Goal: Task Accomplishment & Management: Manage account settings

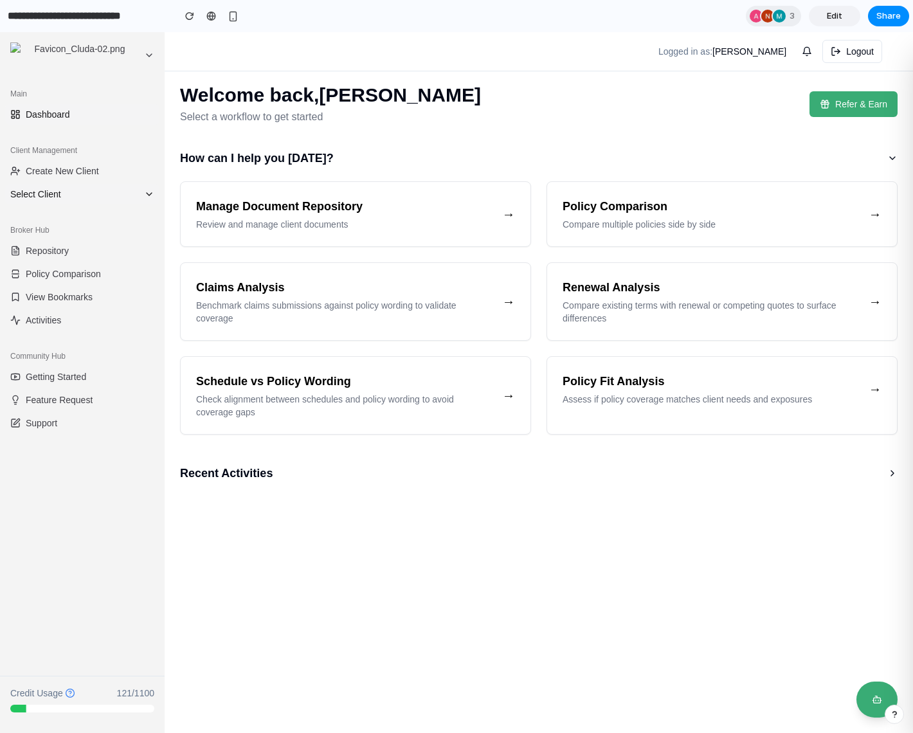
click at [96, 195] on span "Select Client" at bounding box center [74, 194] width 129 height 13
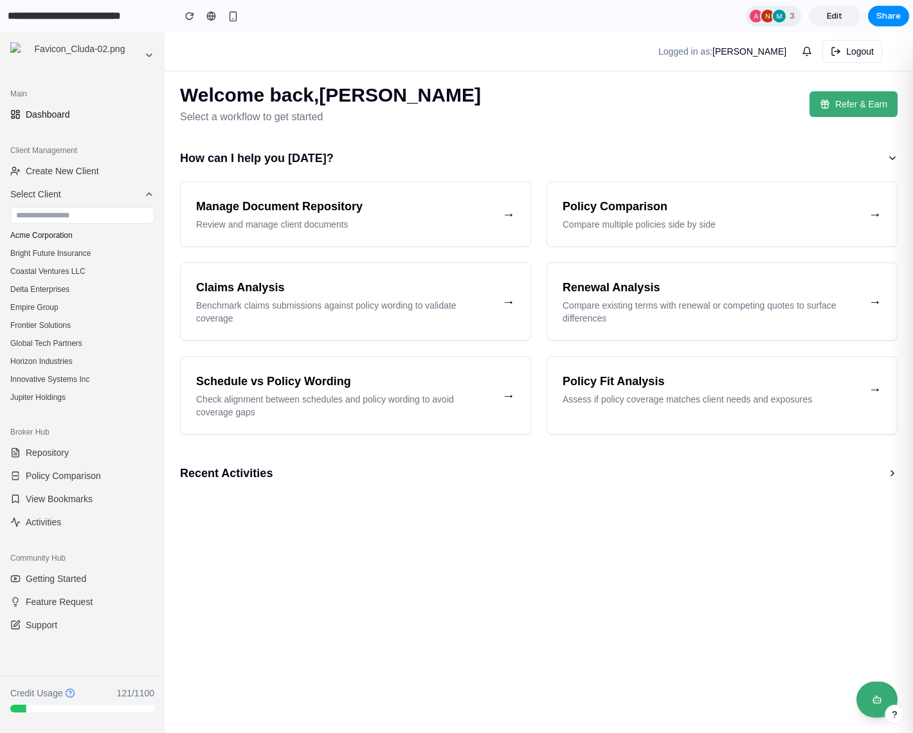
click at [60, 235] on button "Acme Corporation" at bounding box center [82, 235] width 154 height 18
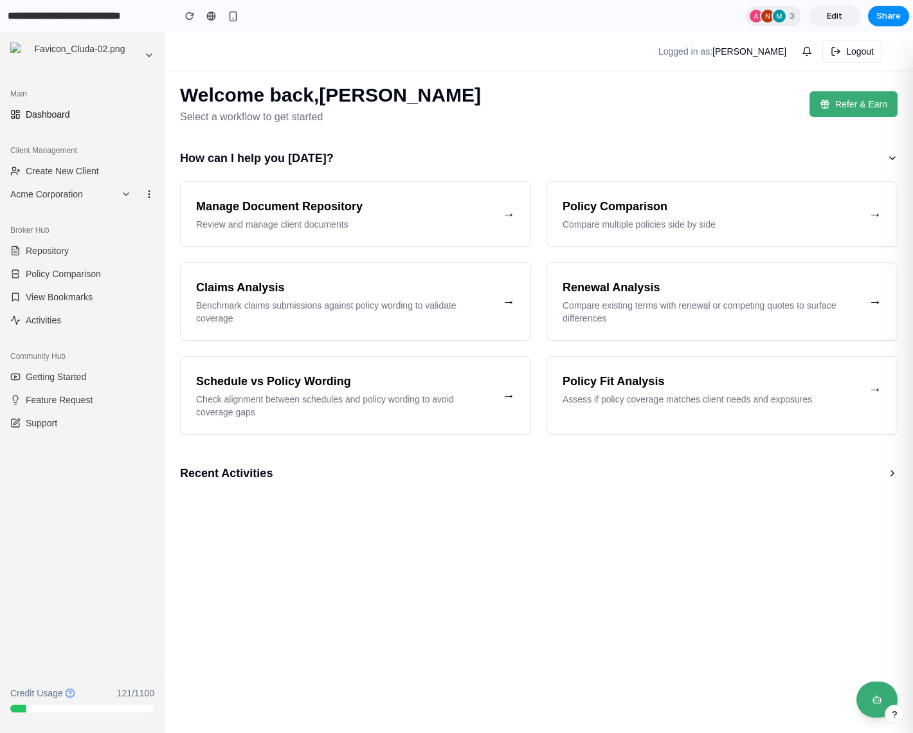
click at [148, 192] on icon at bounding box center [149, 194] width 10 height 10
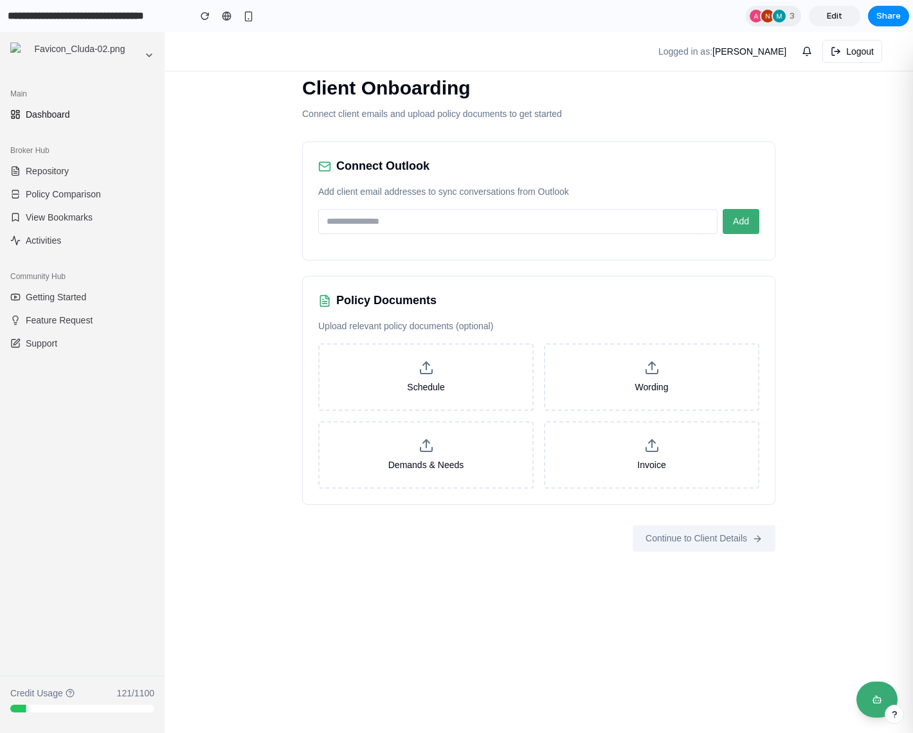
click at [380, 208] on div "Connect Outlook Add client email addresses to sync conversations from Outlook A…" at bounding box center [538, 200] width 473 height 119
click at [373, 221] on input "email" at bounding box center [517, 221] width 399 height 25
type input "**********"
click at [746, 224] on span "Add" at bounding box center [741, 221] width 16 height 10
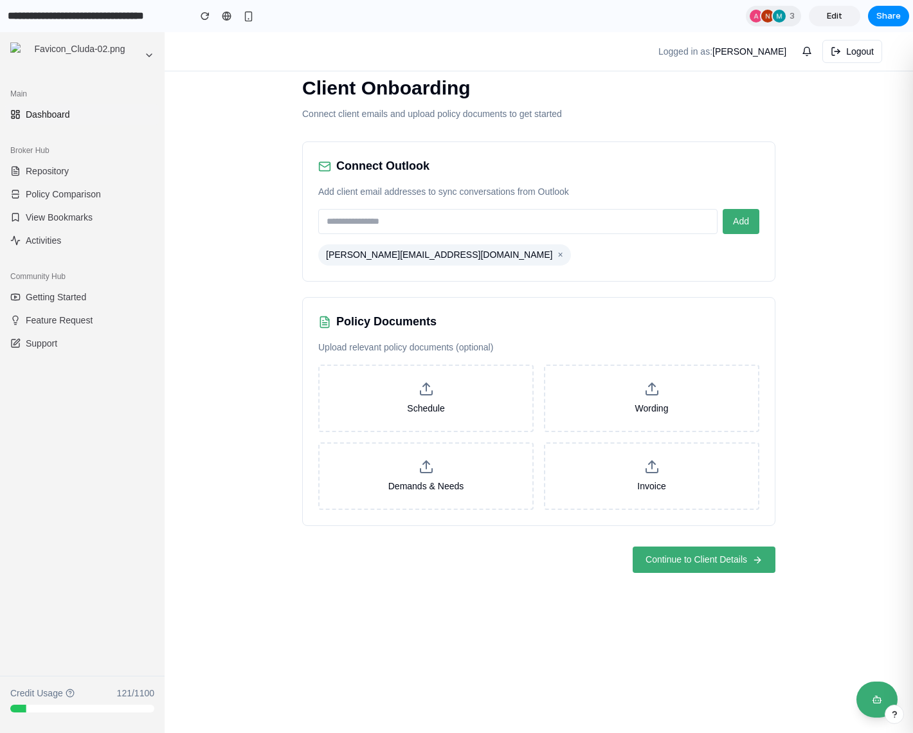
click at [470, 218] on input "email" at bounding box center [517, 221] width 399 height 25
type input "**********"
click at [692, 562] on span "Continue to Client Details" at bounding box center [696, 559] width 102 height 13
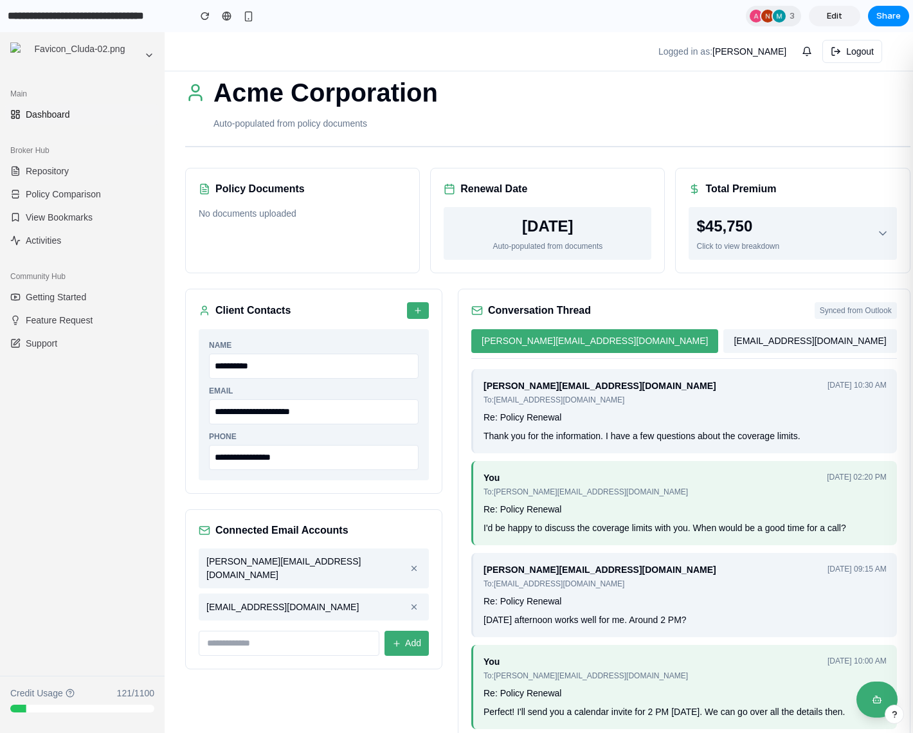
click at [556, 120] on p "Auto-populated from policy documents" at bounding box center [561, 123] width 697 height 13
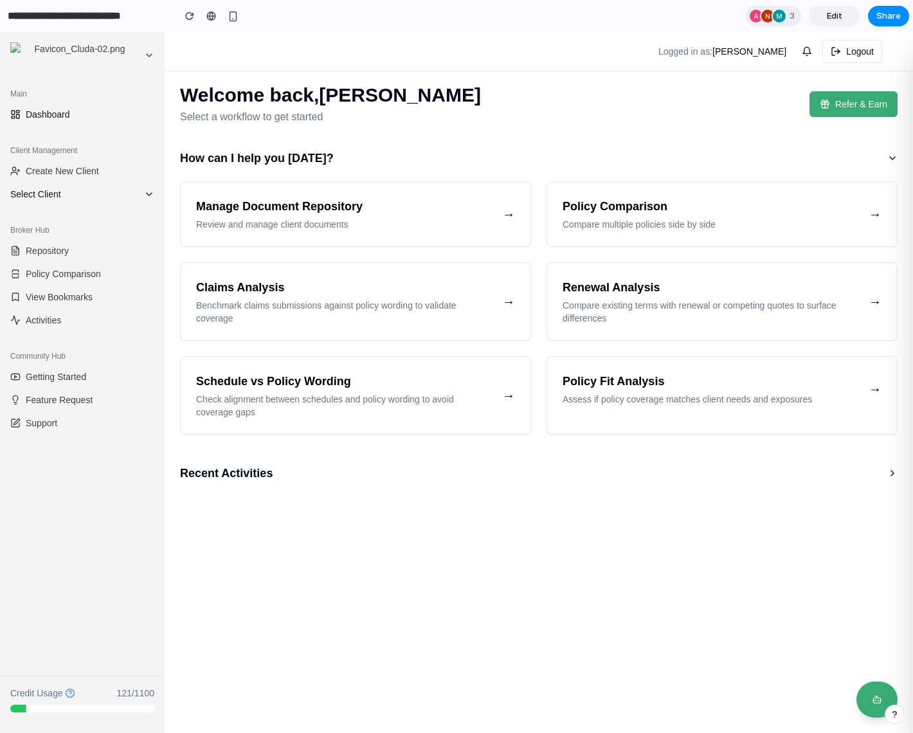
click at [60, 195] on span "Select Client" at bounding box center [74, 194] width 129 height 13
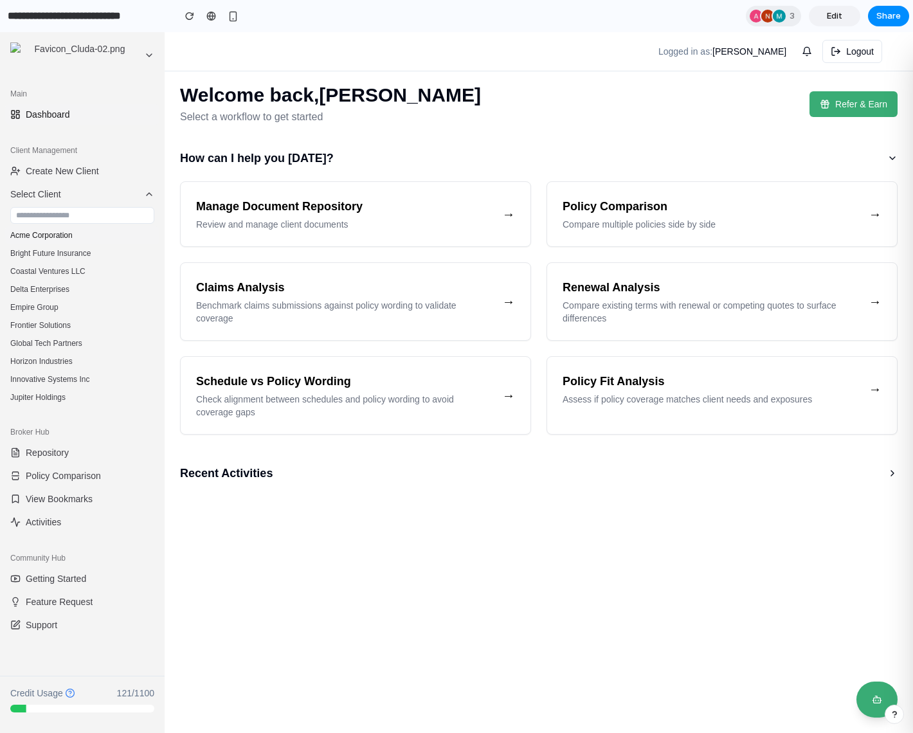
click at [42, 231] on button "Acme Corporation" at bounding box center [82, 235] width 154 height 18
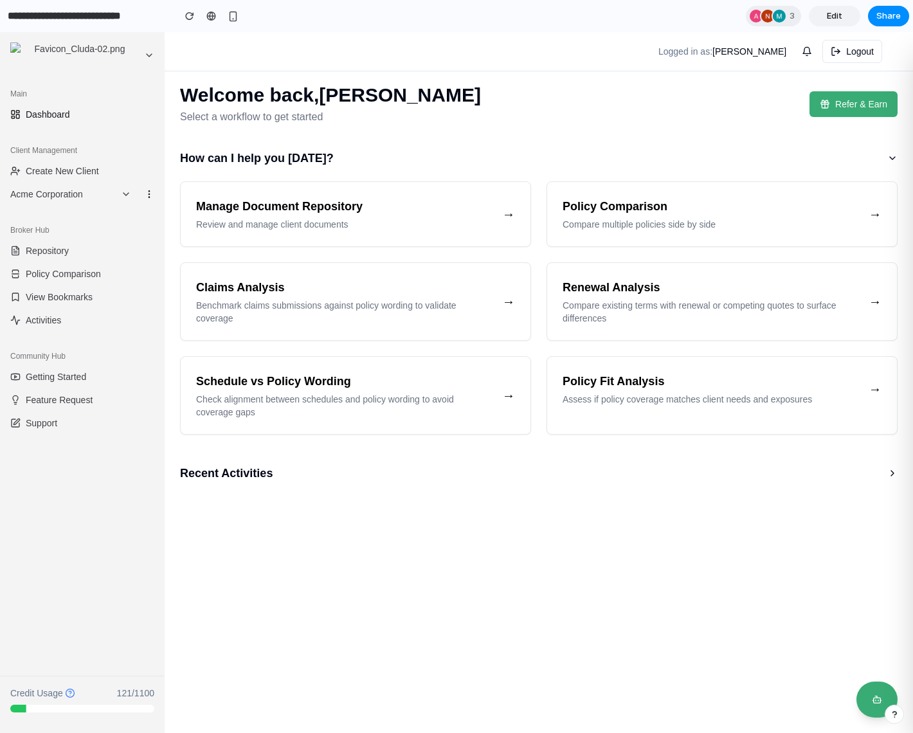
click at [150, 195] on icon at bounding box center [149, 194] width 10 height 10
click at [152, 193] on icon at bounding box center [149, 194] width 10 height 10
click at [94, 193] on span "Acme Corporation" at bounding box center [62, 194] width 105 height 13
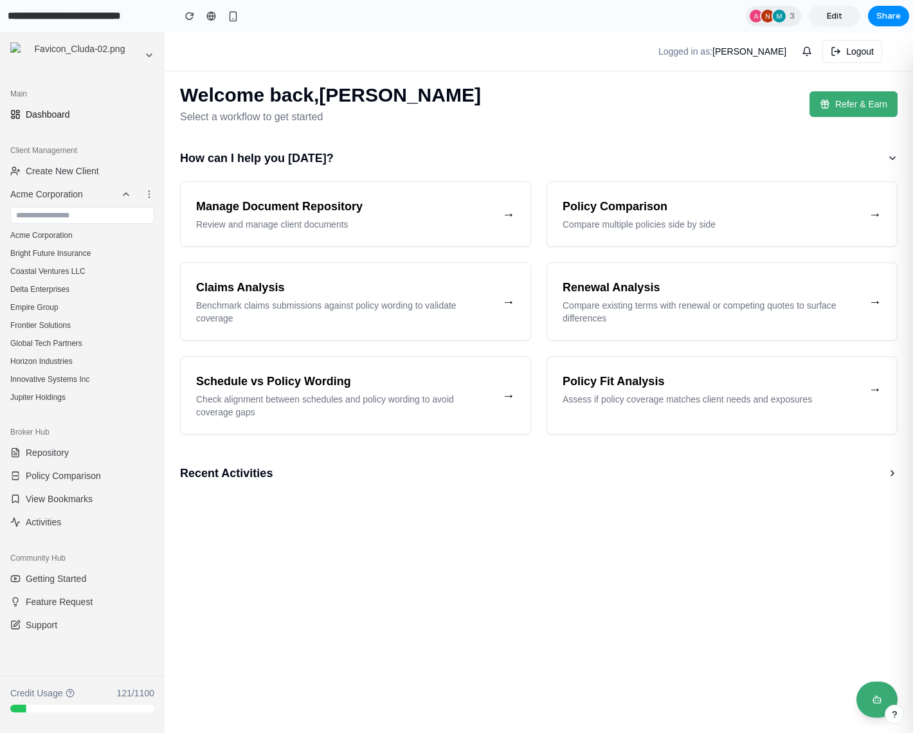
click at [479, 521] on main "Welcome back, [PERSON_NAME] Select a workflow to get started Refer & Earn How c…" at bounding box center [539, 382] width 748 height 701
click at [619, 48] on div "Logged in as: [PERSON_NAME] Logout" at bounding box center [539, 51] width 728 height 23
click at [830, 13] on span "Edit" at bounding box center [834, 16] width 15 height 13
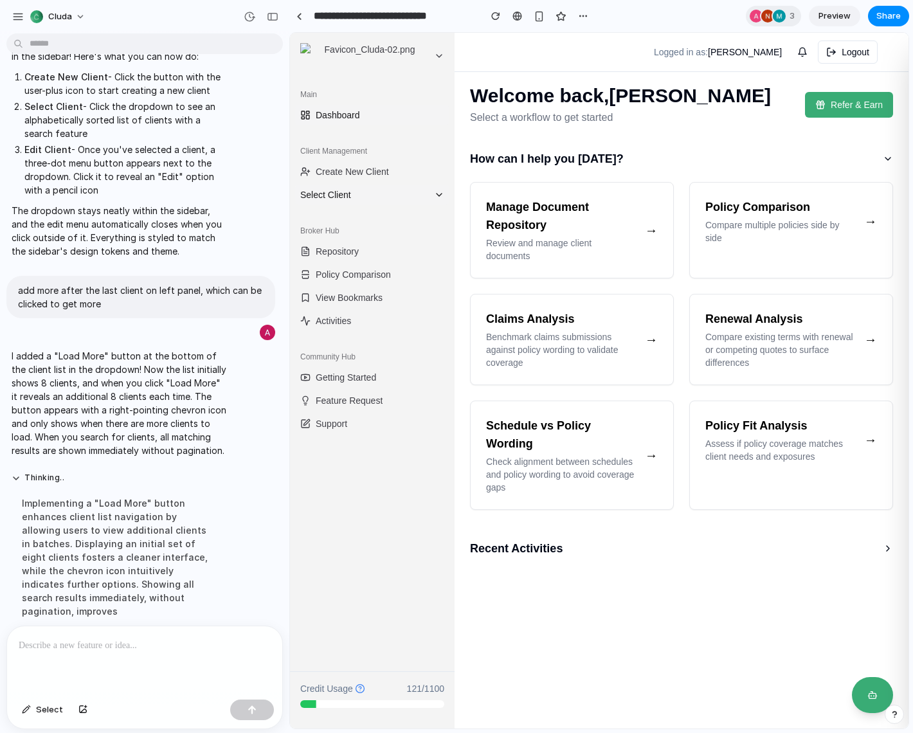
click at [345, 195] on span "Select Client" at bounding box center [364, 194] width 129 height 13
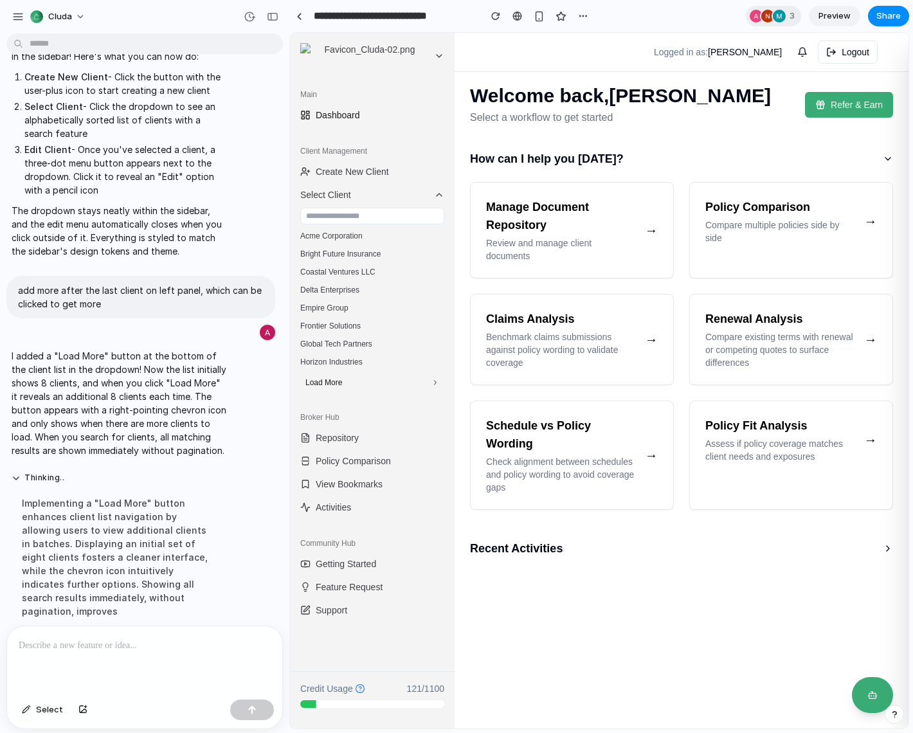
click at [329, 379] on span "Load More" at bounding box center [323, 382] width 37 height 10
